Goal: Transaction & Acquisition: Purchase product/service

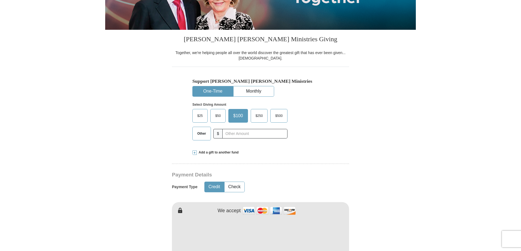
scroll to position [126, 0]
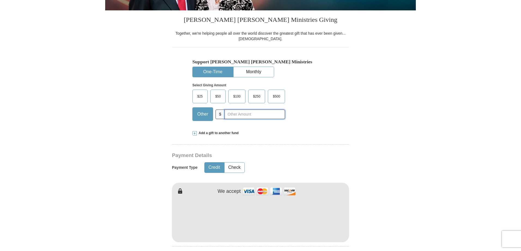
click at [225, 117] on input "text" at bounding box center [255, 114] width 61 height 10
type input "40.00"
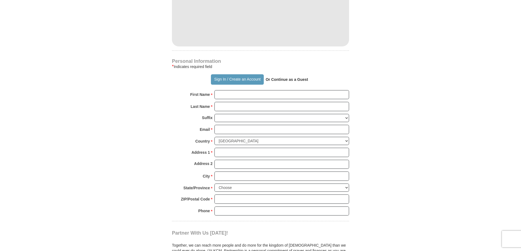
scroll to position [334, 0]
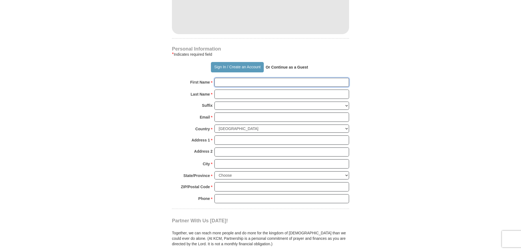
click at [227, 83] on input "First Name *" at bounding box center [282, 82] width 135 height 9
type input "[PERSON_NAME]"
click at [228, 94] on input "Last Name *" at bounding box center [282, 93] width 135 height 9
type input "[PERSON_NAME]"
click at [225, 117] on input "Email *" at bounding box center [282, 116] width 135 height 9
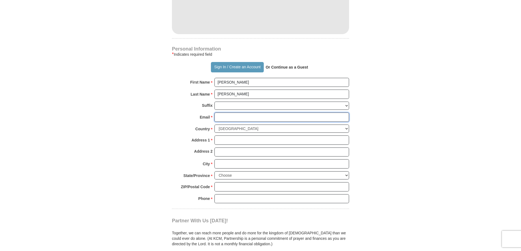
type input "[EMAIL_ADDRESS][DOMAIN_NAME]"
type input "[STREET_ADDRESS]"
type input "Goodyear"
select select "AZ"
type input "85338"
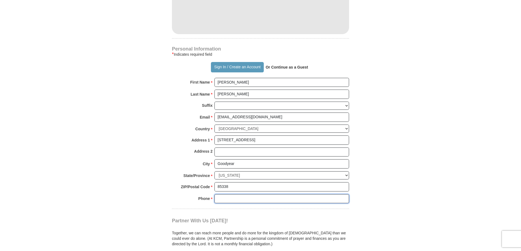
type input "7143573827"
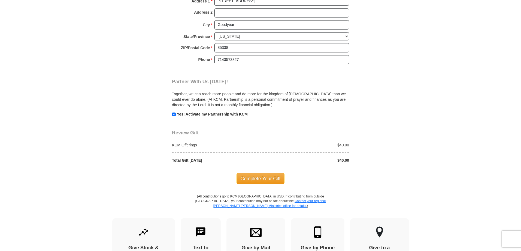
scroll to position [474, 0]
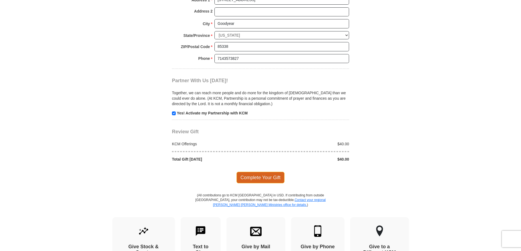
click at [260, 177] on span "Complete Your Gift" at bounding box center [261, 176] width 48 height 11
